Goal: Check status

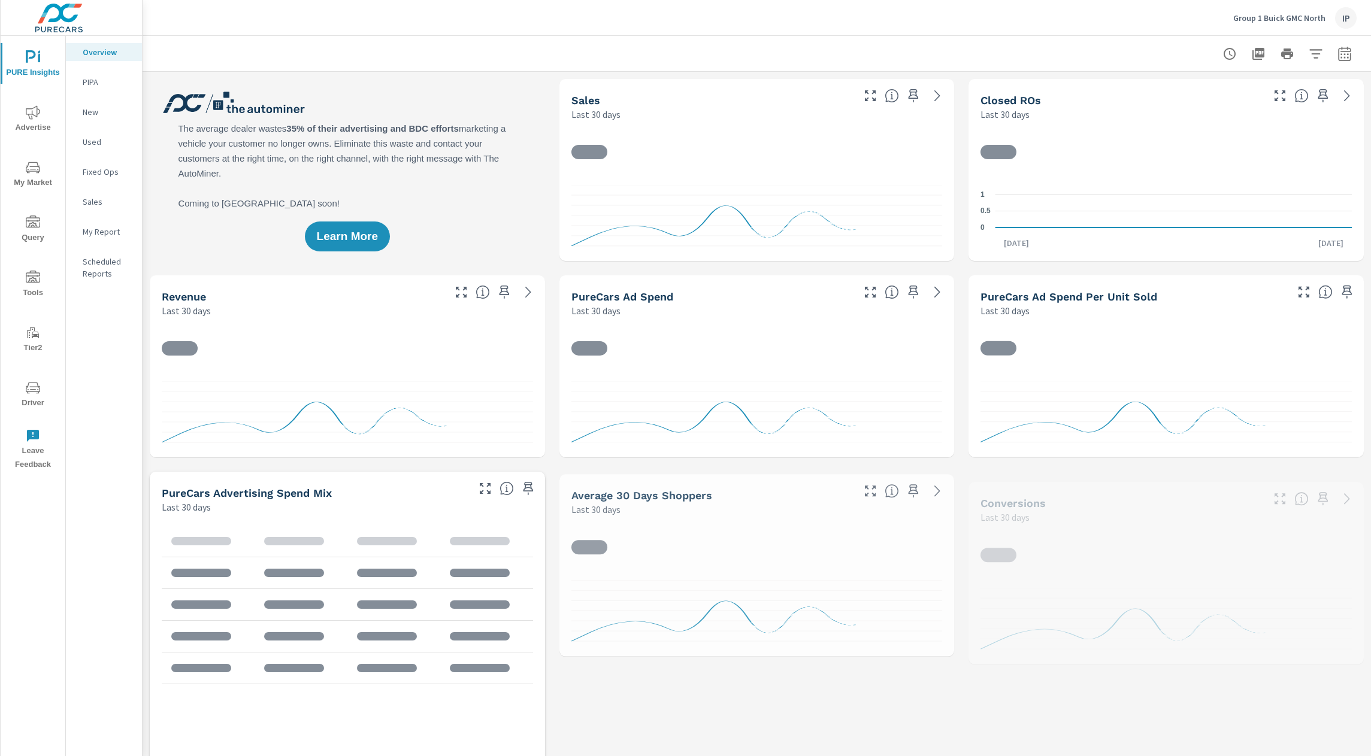
click at [108, 85] on p "PIPA" at bounding box center [108, 82] width 50 height 12
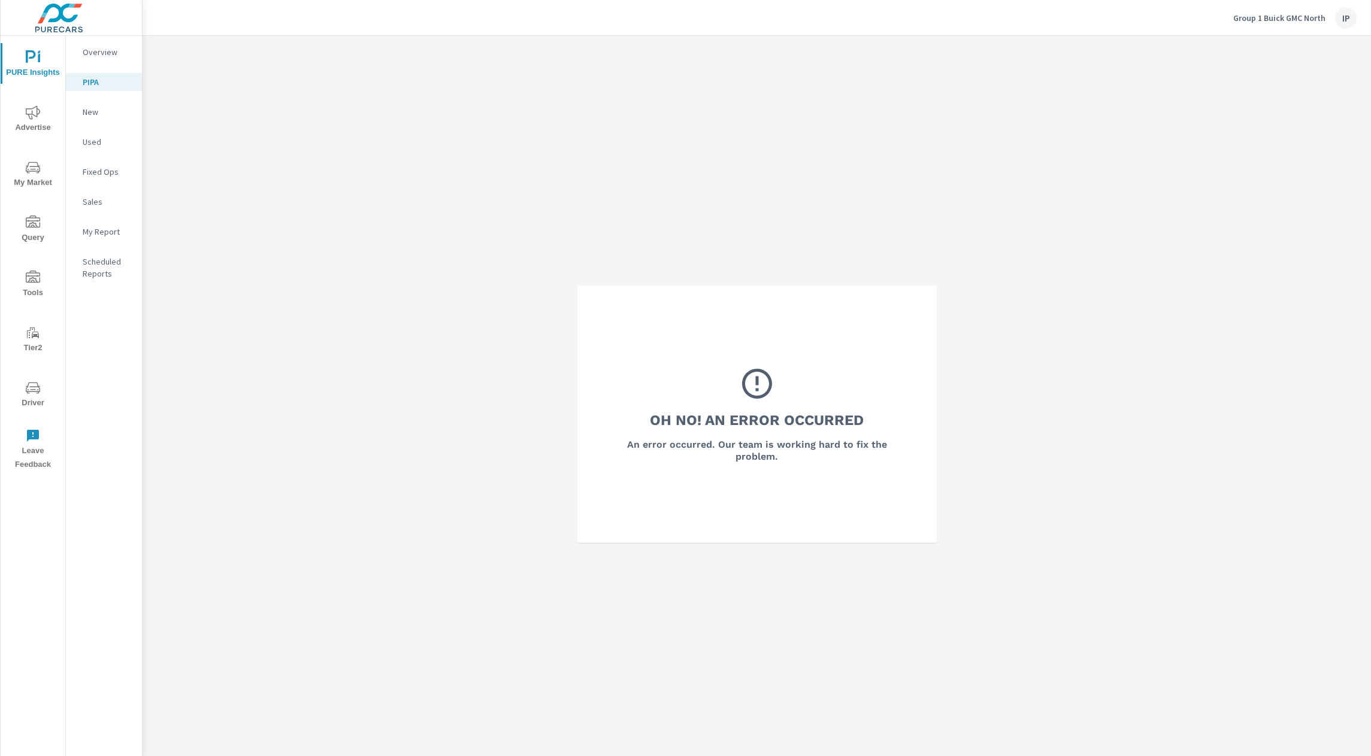
click at [1317, 23] on p "Group 1 Buick GMC North" at bounding box center [1279, 18] width 92 height 11
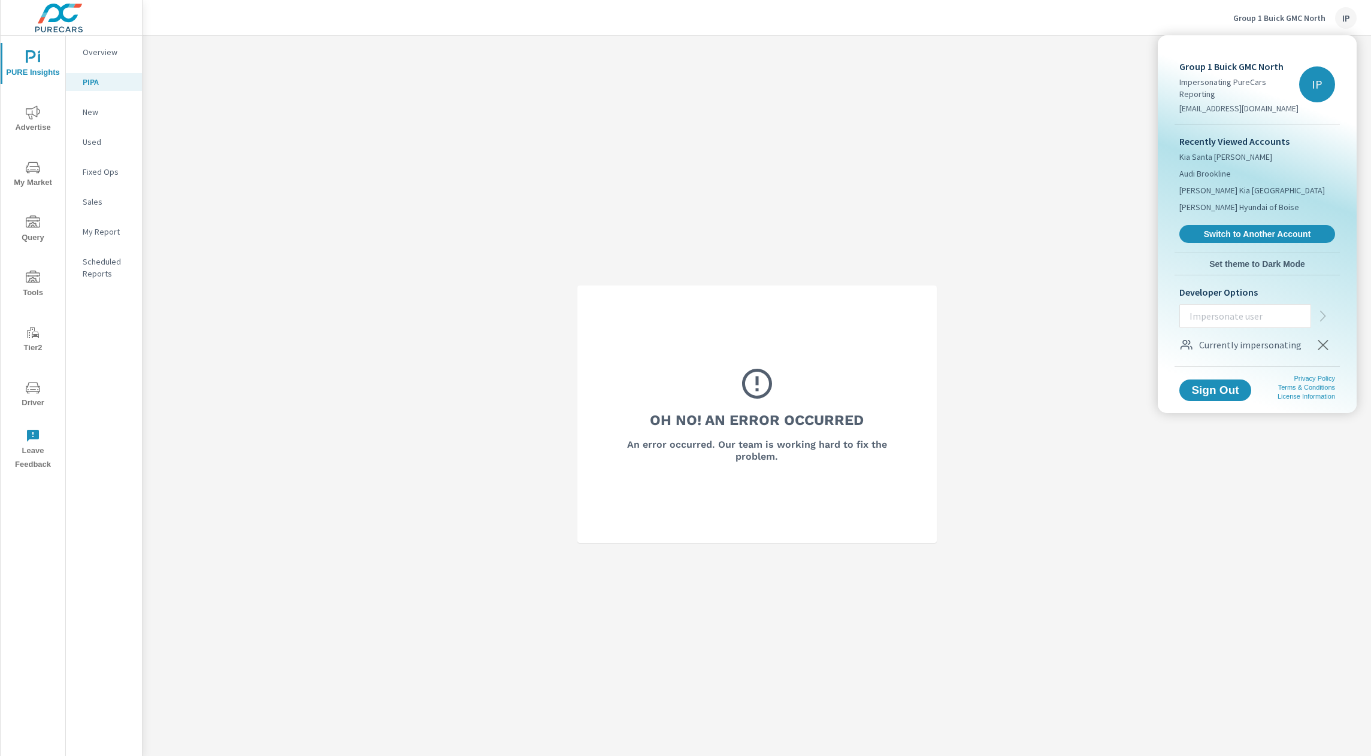
click at [1326, 340] on icon "button" at bounding box center [1323, 345] width 14 height 14
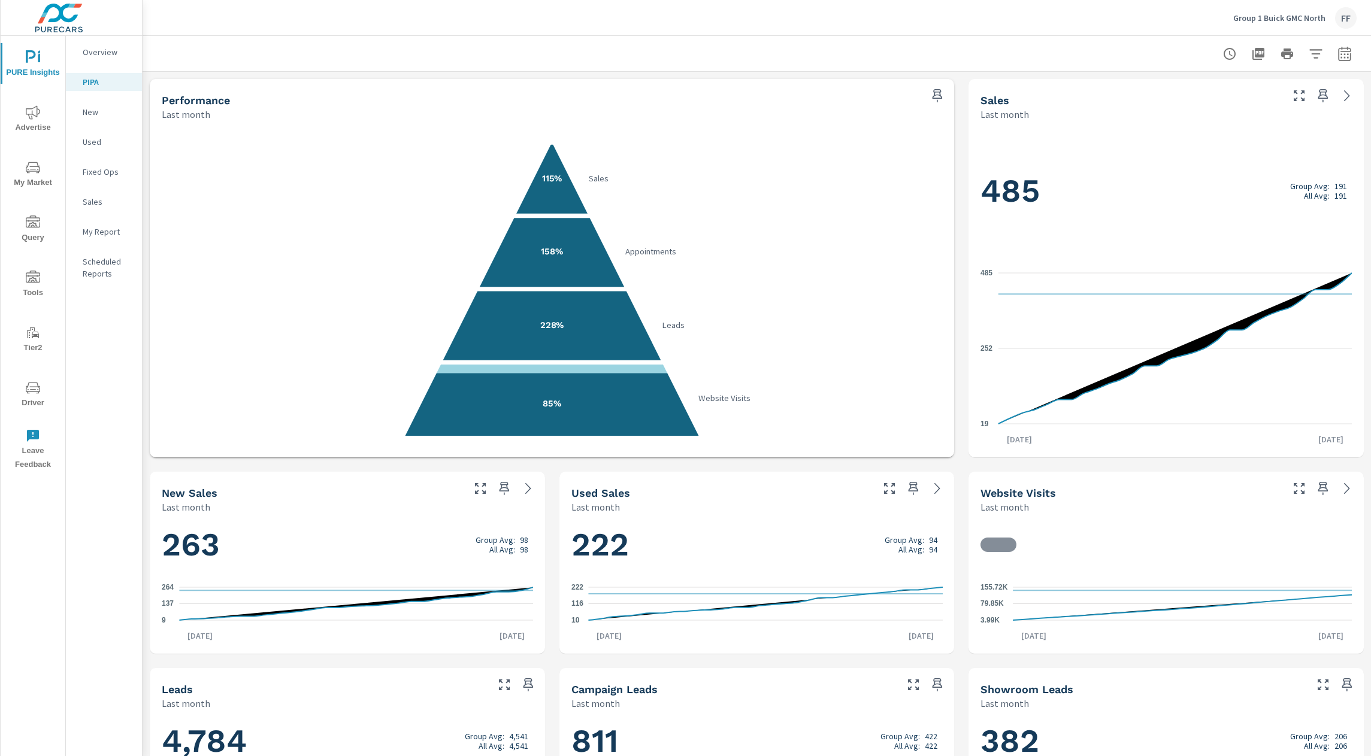
click at [964, 171] on div "Performance Last month 115% Sales 158% Appointments 228% Leads 85% Website Visi…" at bounding box center [757, 661] width 1228 height 1179
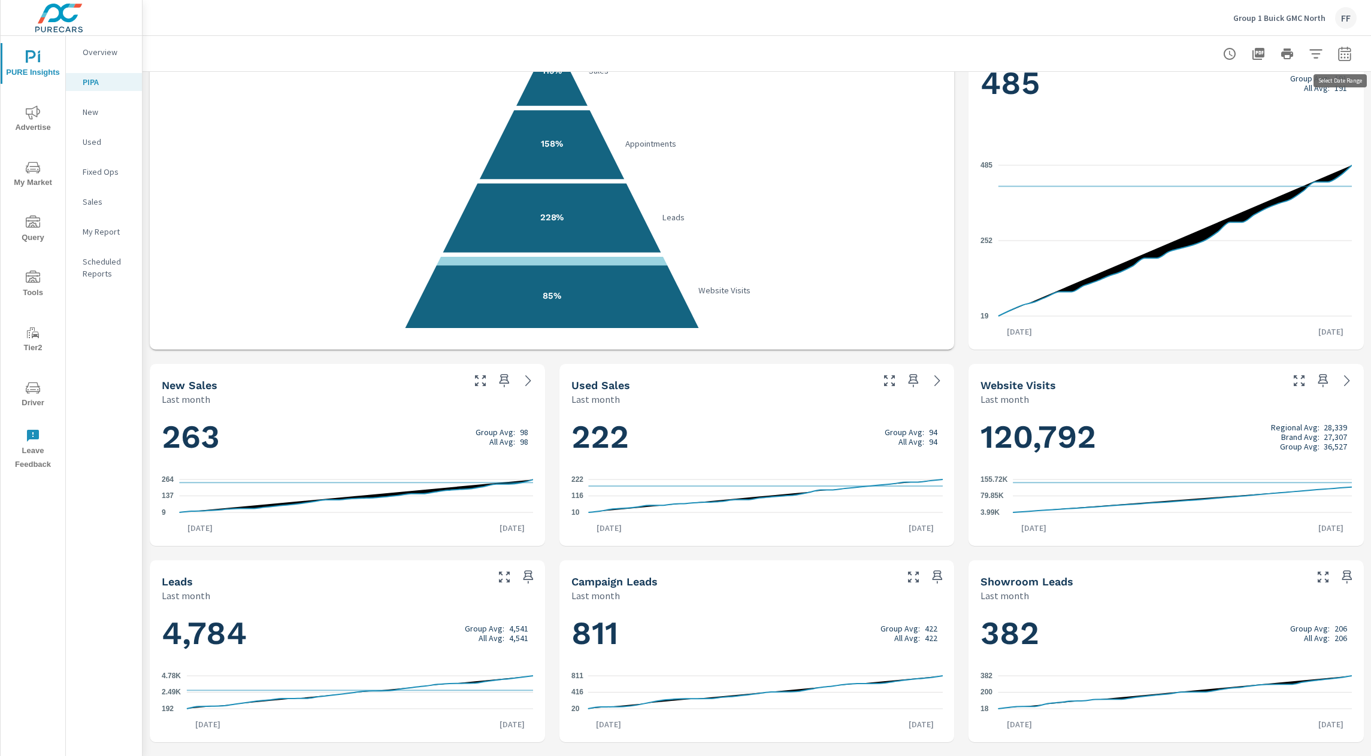
click at [1347, 49] on icon "button" at bounding box center [1344, 53] width 13 height 14
select select "Last month"
click at [1133, 53] on div at bounding box center [757, 53] width 1200 height 35
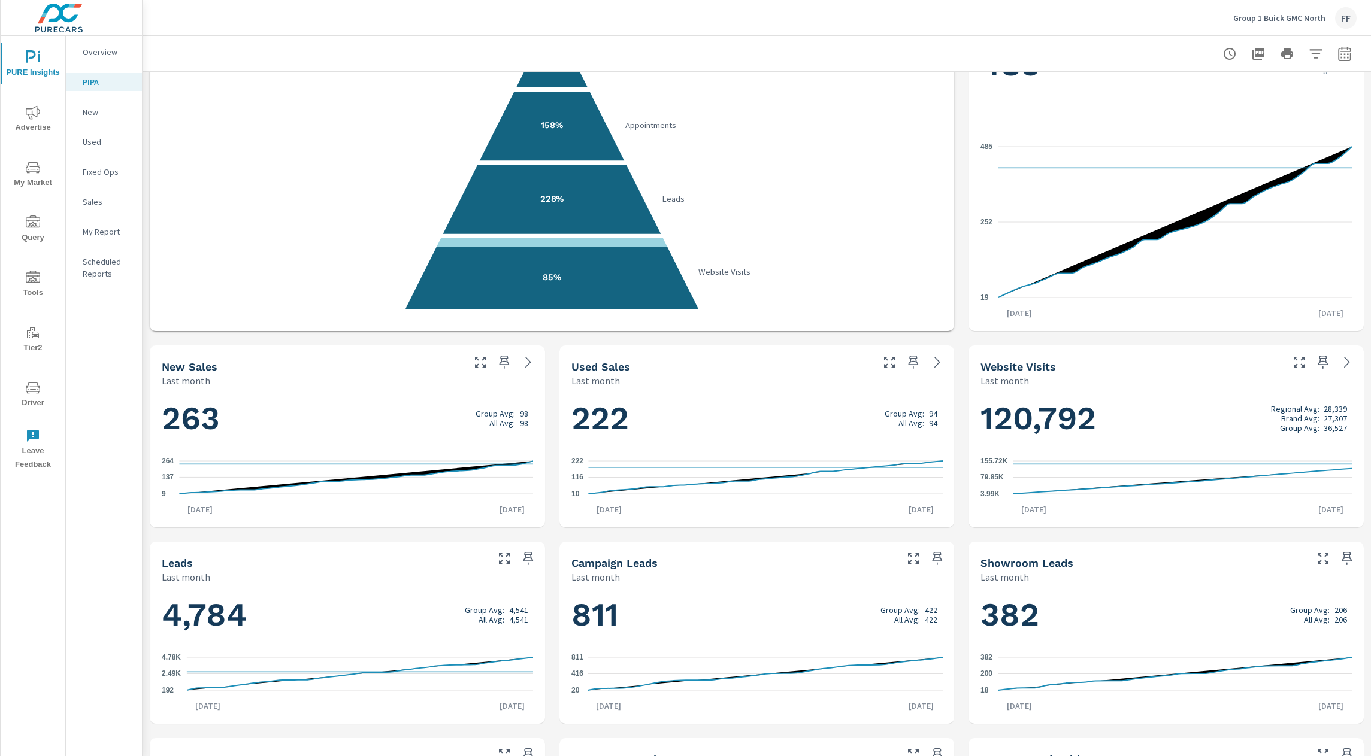
scroll to position [264, 0]
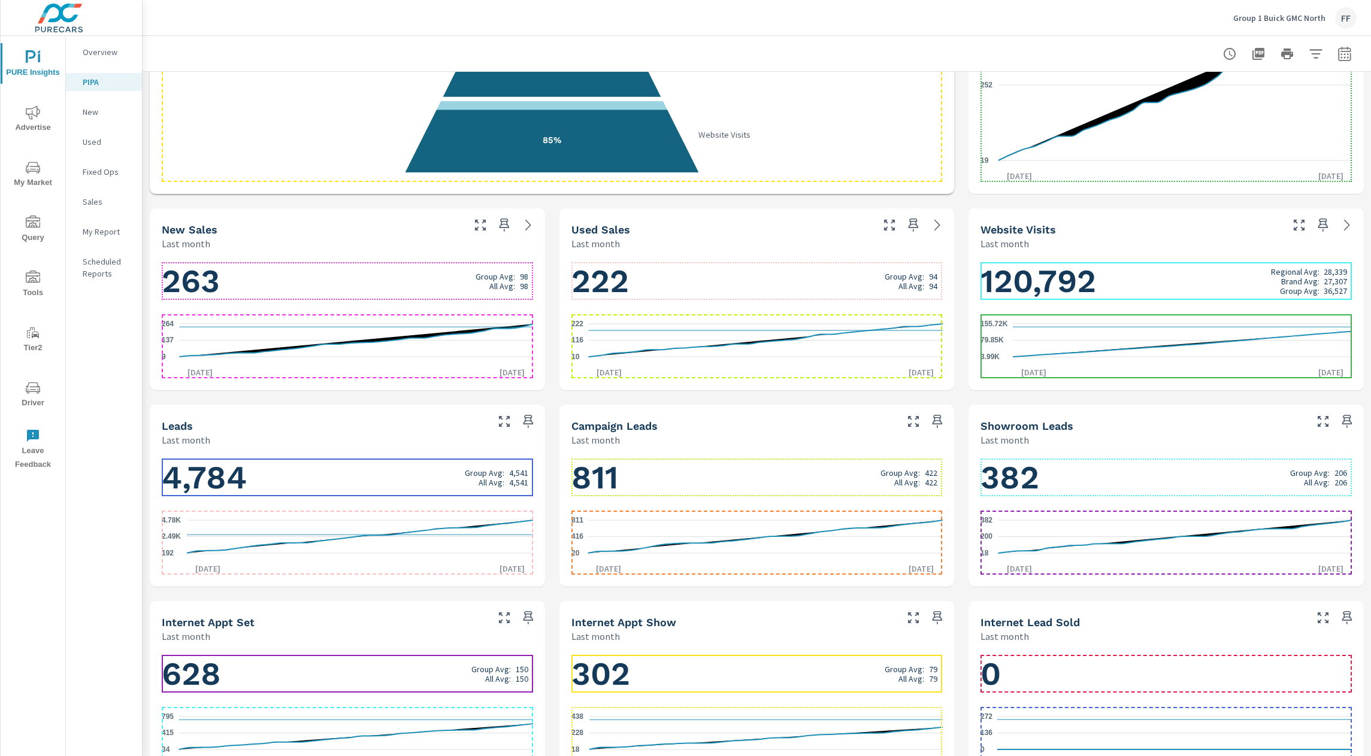
click at [223, 465] on h1 "4,784 Group Avg: 4,541 All Avg: 4,541" at bounding box center [347, 478] width 371 height 41
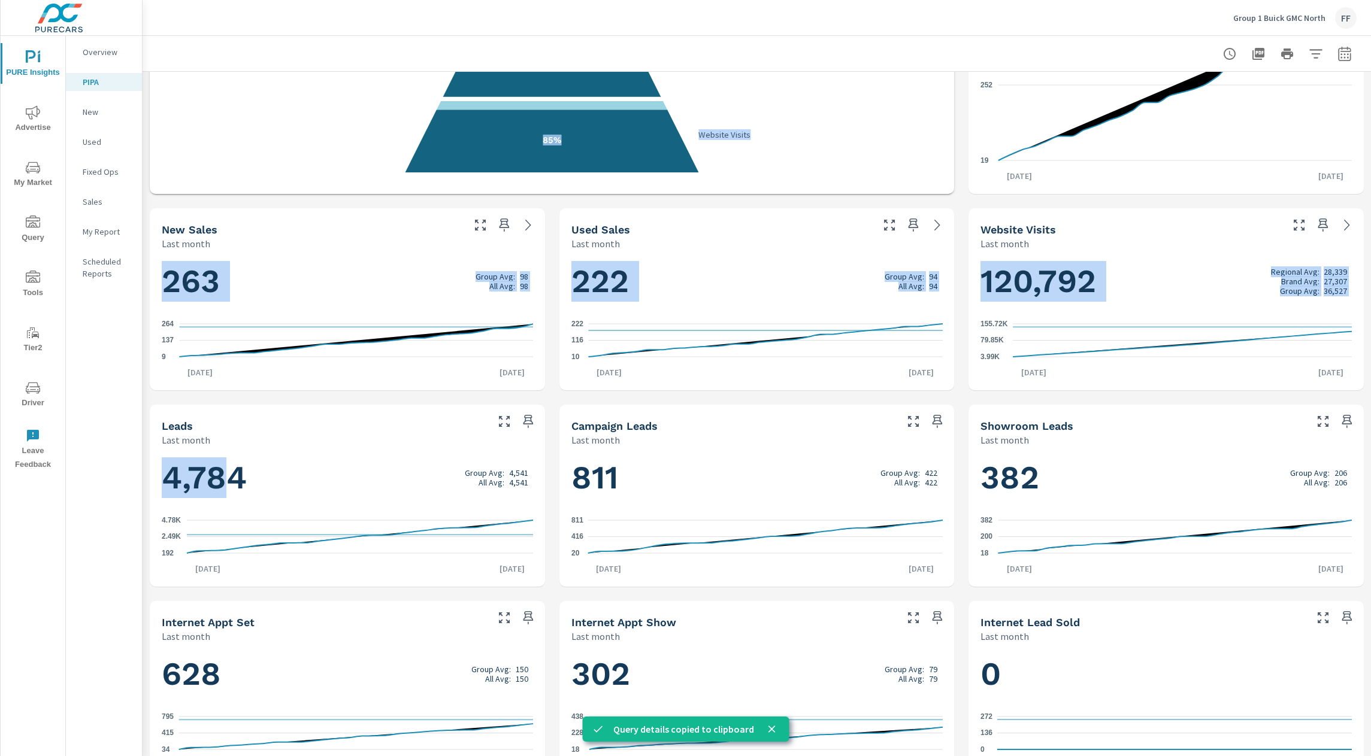
click at [1110, 204] on div "Performance Last month 115% Sales 158% Appointments 228% Leads 85% Website Visi…" at bounding box center [757, 397] width 1228 height 1179
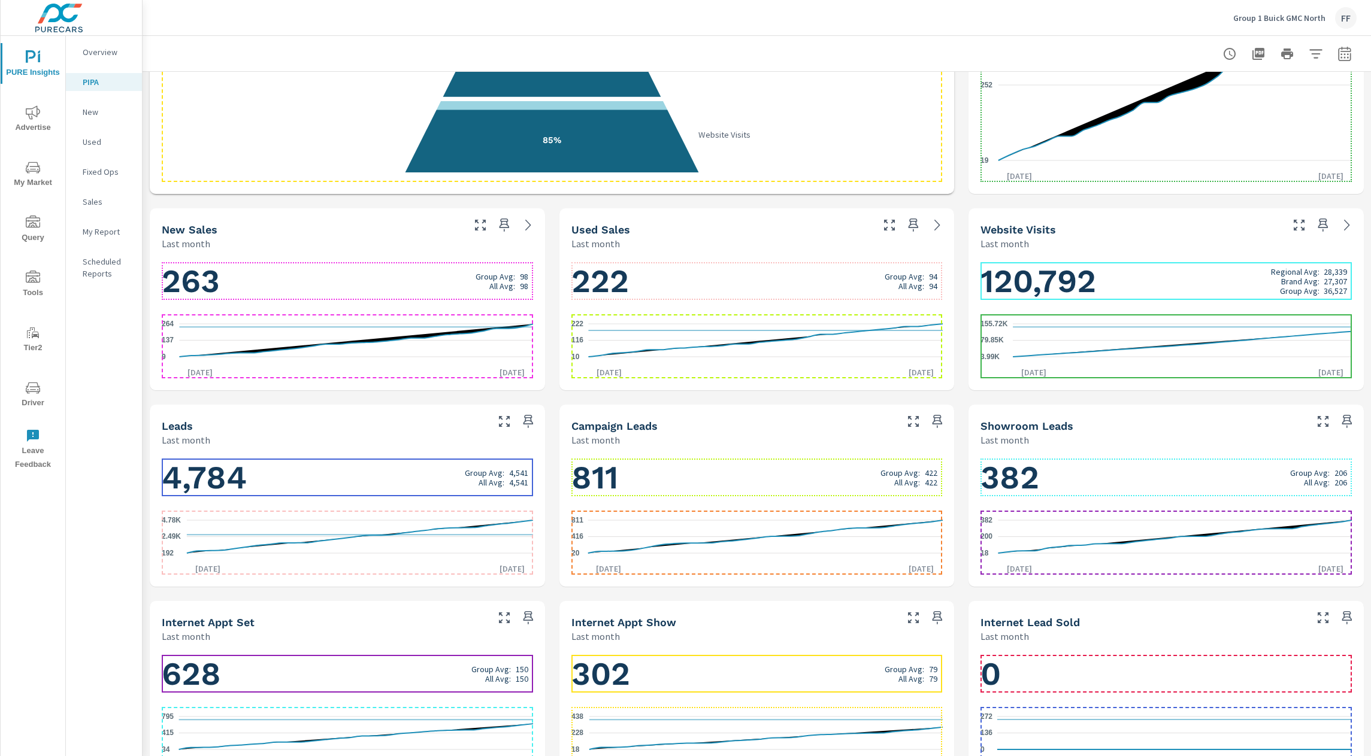
click at [1049, 275] on h1 "120,792 Regional Avg: 28,339 Brand Avg: 27,307 Group Avg: 36,527" at bounding box center [1165, 281] width 371 height 41
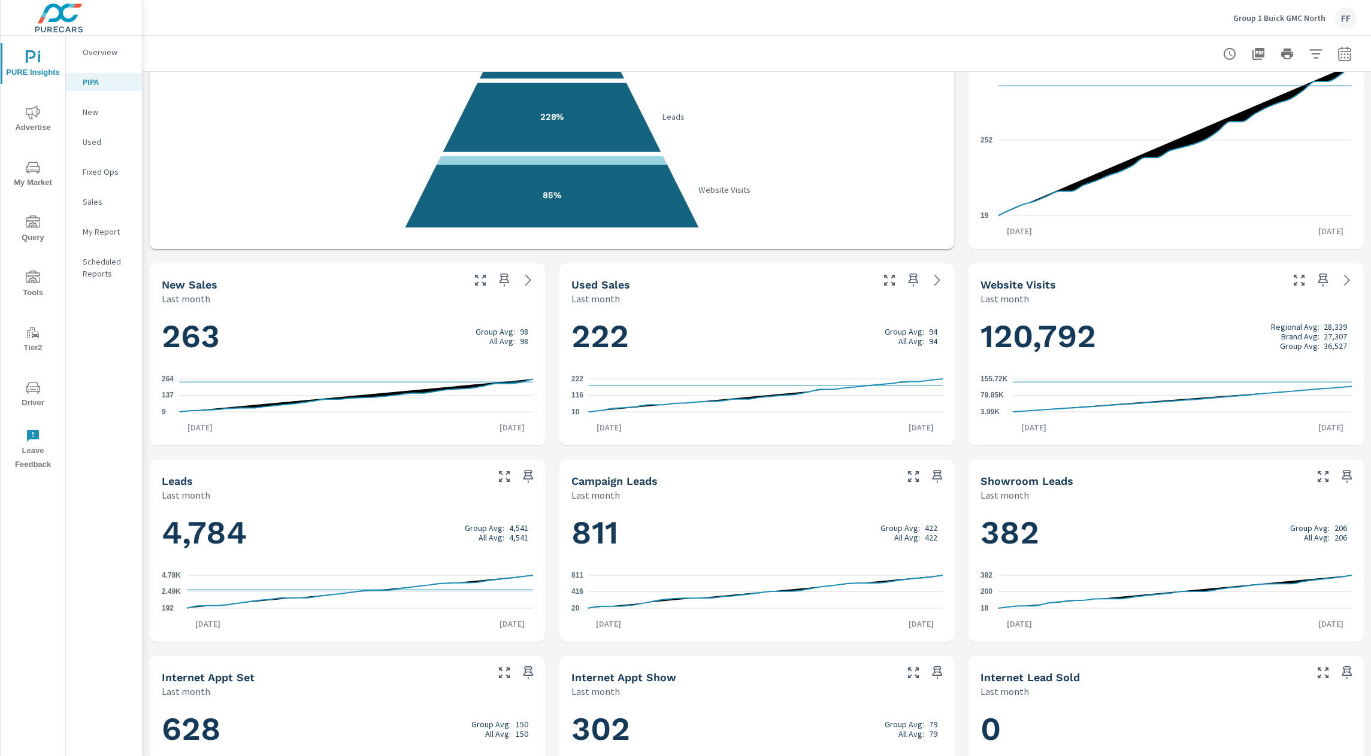
scroll to position [0, 0]
